Goal: Understand site structure: Grasp the organization and layout of the website

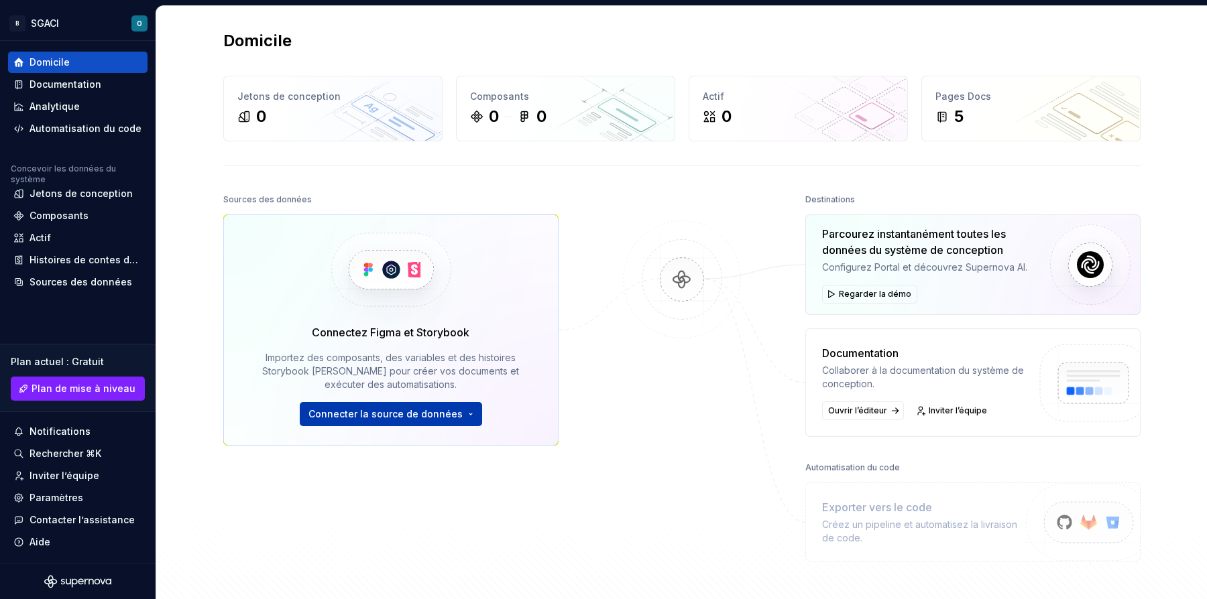
click at [464, 411] on button "Connecter la source de données" at bounding box center [391, 414] width 182 height 24
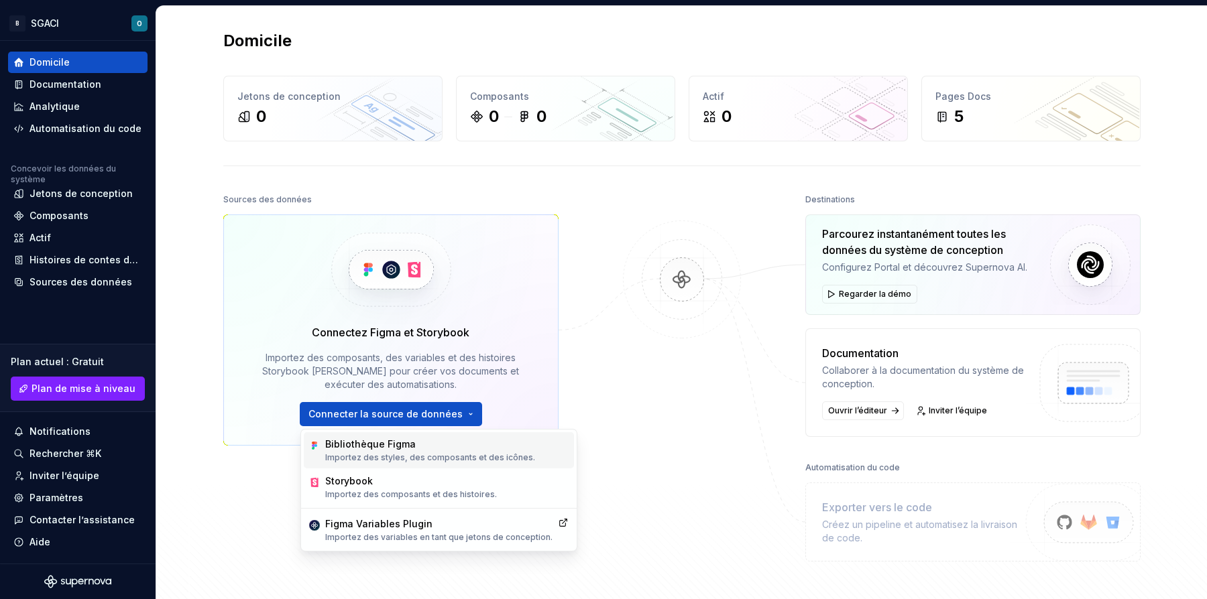
click at [433, 449] on div "Bibliothèque Figma" at bounding box center [430, 444] width 210 height 13
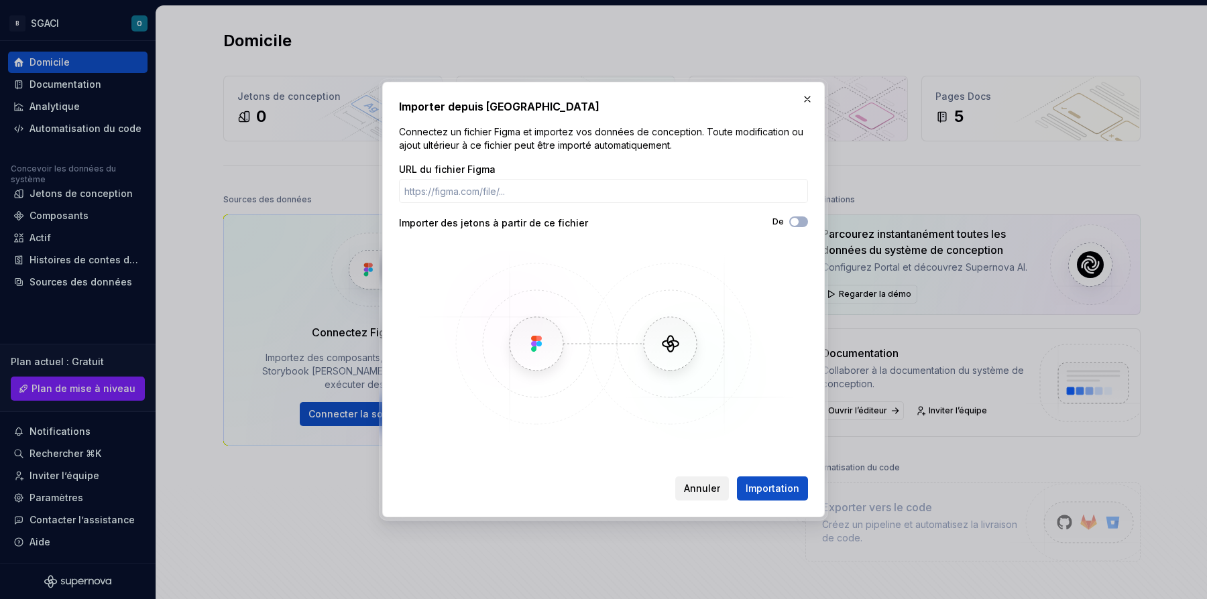
click at [702, 493] on span "Annuler" at bounding box center [702, 488] width 36 height 13
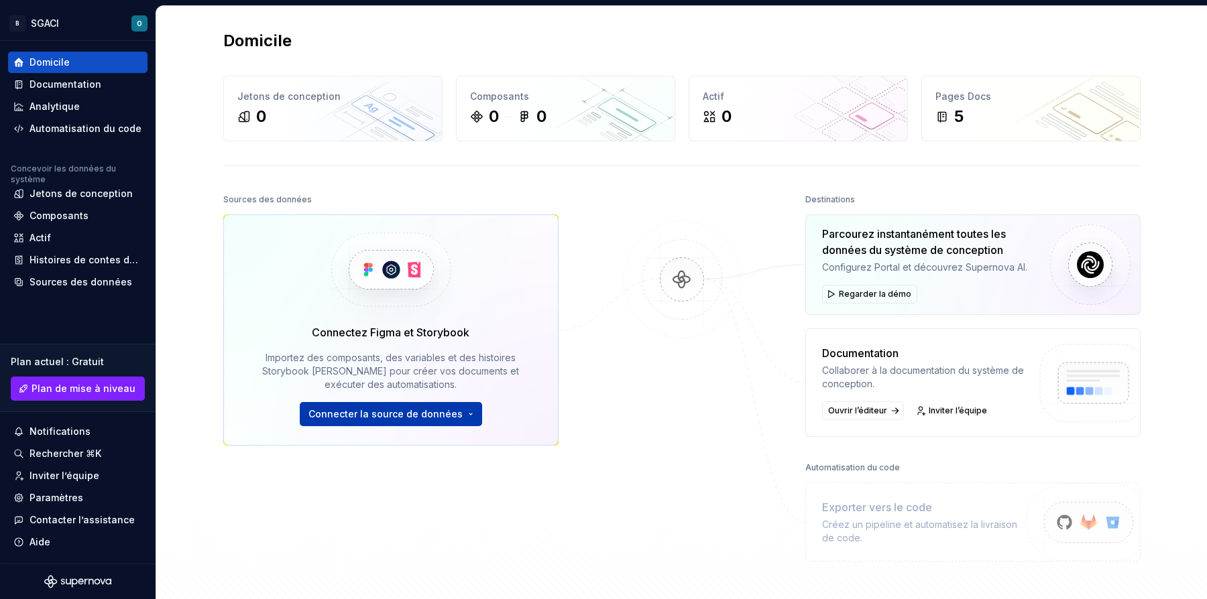
click at [460, 416] on button "Connecter la source de données" at bounding box center [391, 414] width 182 height 24
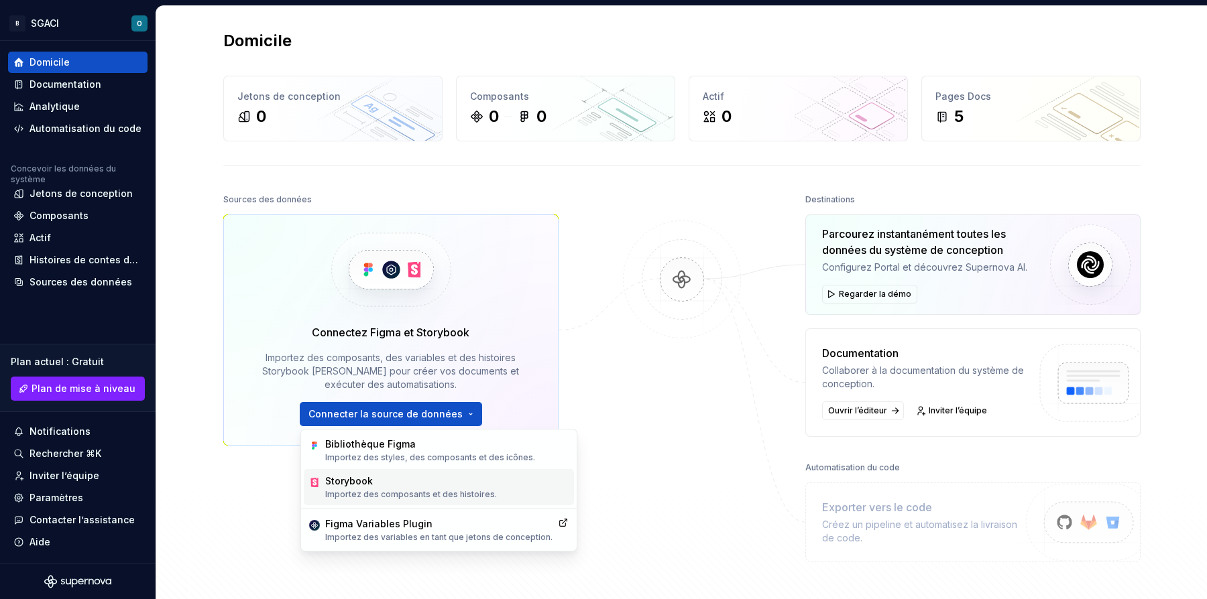
click at [467, 488] on div "Storybook Importez des composants et des histoires." at bounding box center [411, 487] width 172 height 25
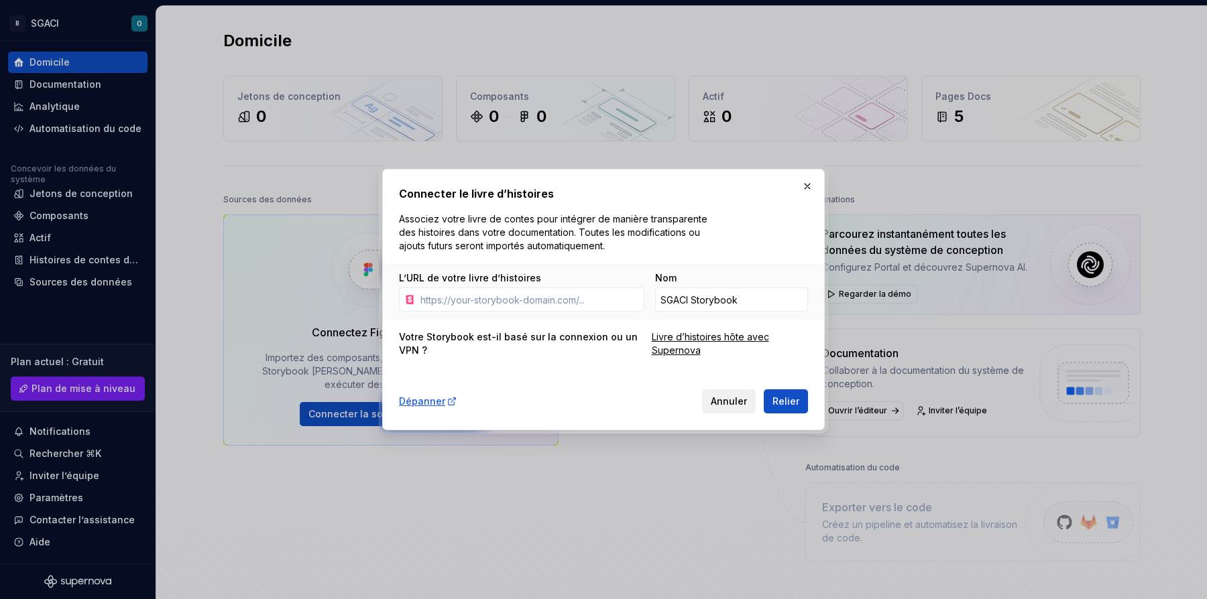
click at [736, 398] on span "Annuler" at bounding box center [729, 401] width 36 height 13
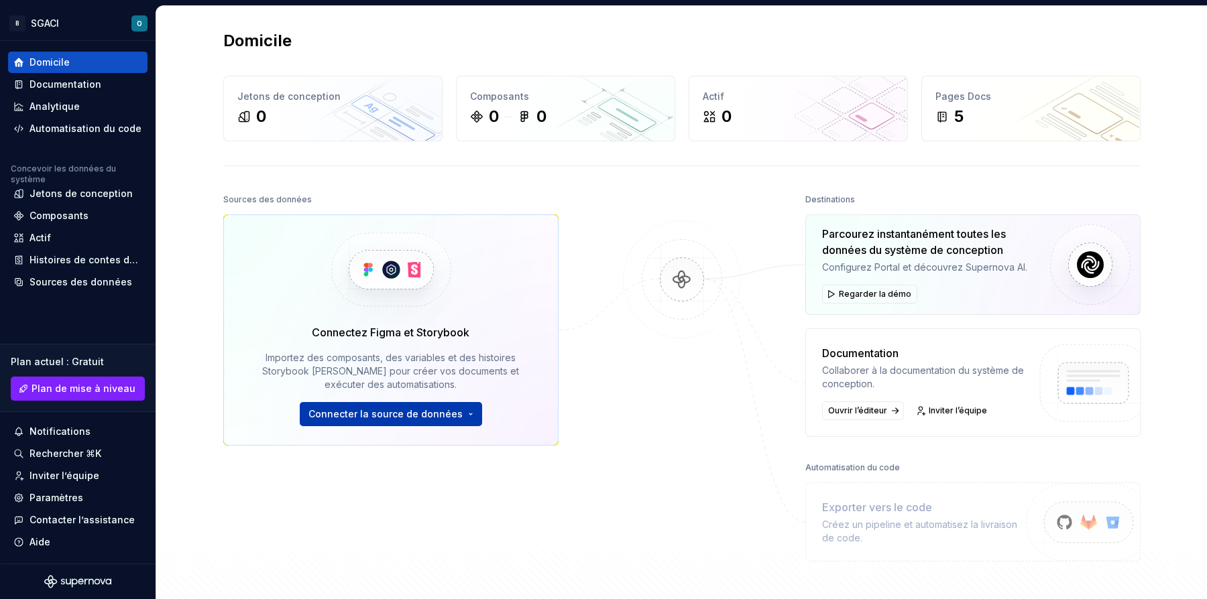
click at [463, 413] on button "Connecter la source de données" at bounding box center [391, 414] width 182 height 24
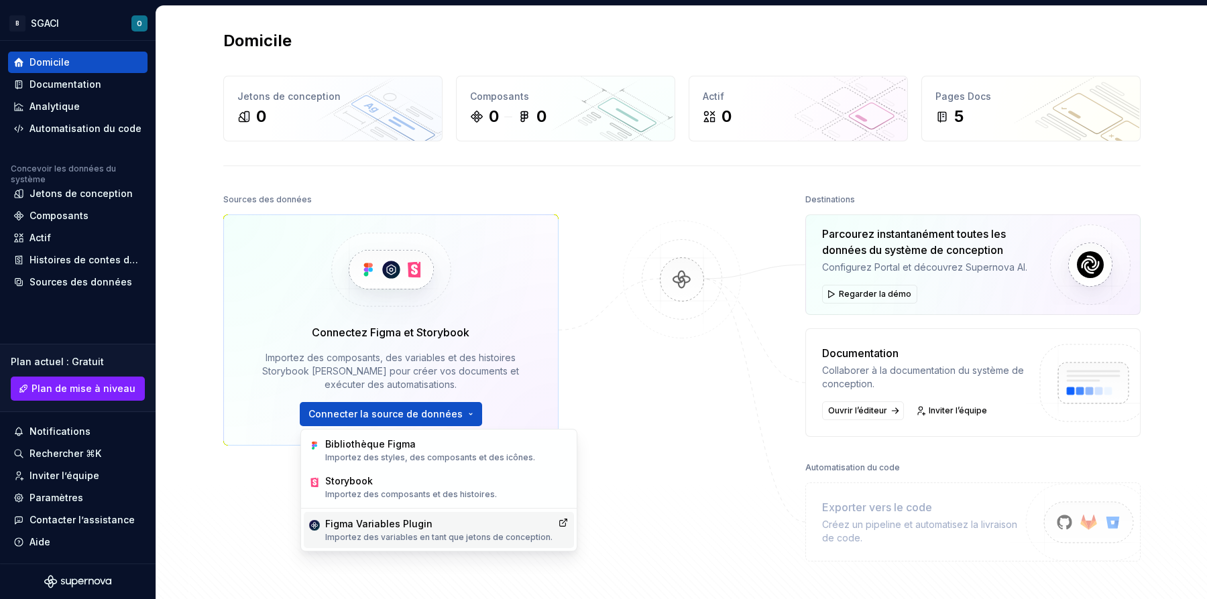
click at [436, 522] on div "Figma Variables Plugin" at bounding box center [438, 524] width 227 height 13
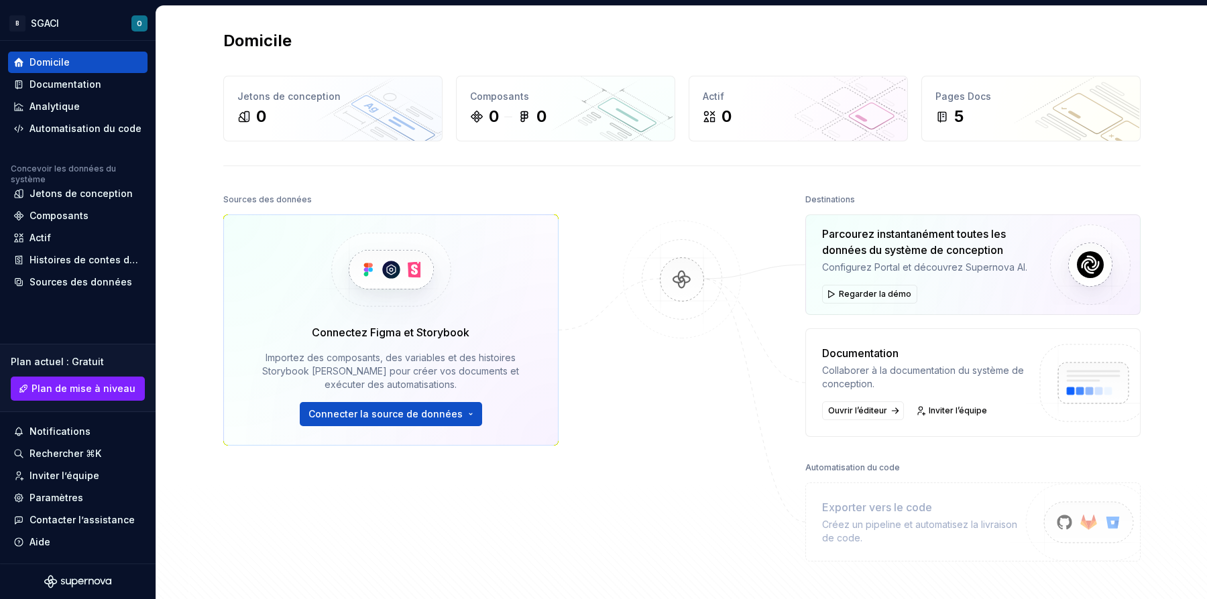
scroll to position [67, 0]
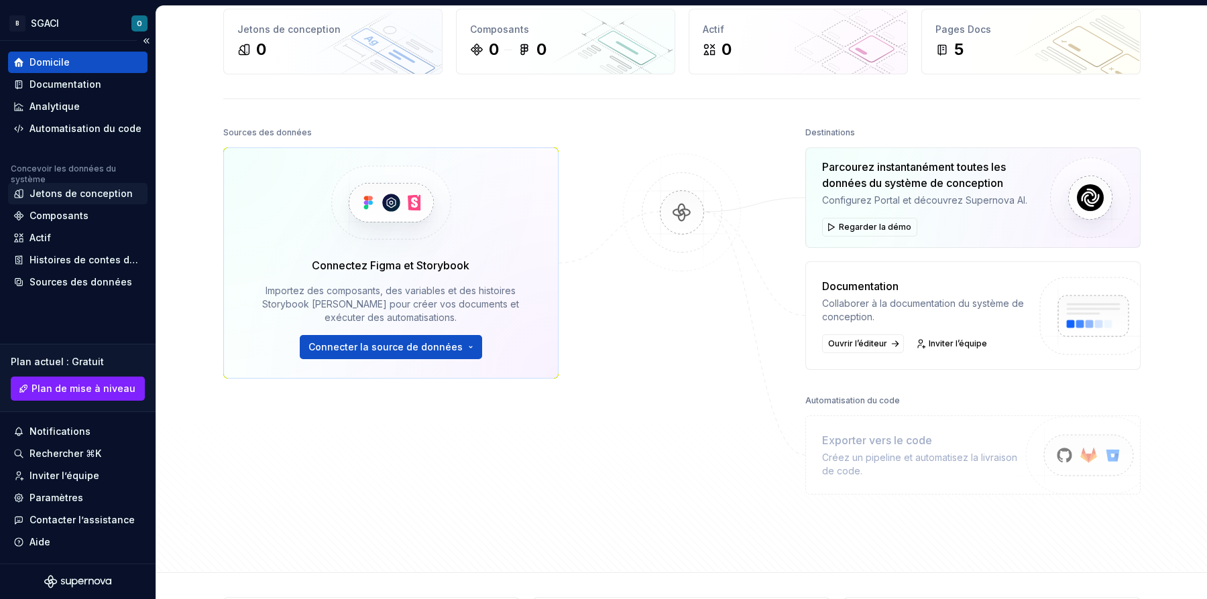
click at [80, 188] on div "Jetons de conception" at bounding box center [80, 193] width 103 height 13
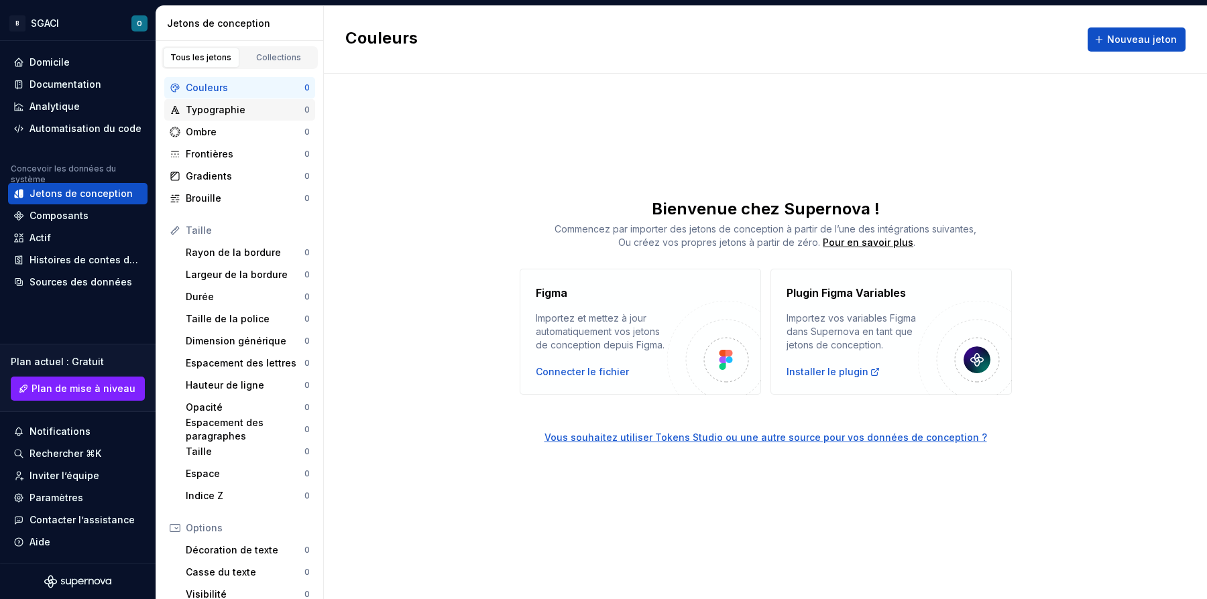
click at [235, 110] on div "Typographie" at bounding box center [245, 109] width 119 height 13
